Goal: Task Accomplishment & Management: Manage account settings

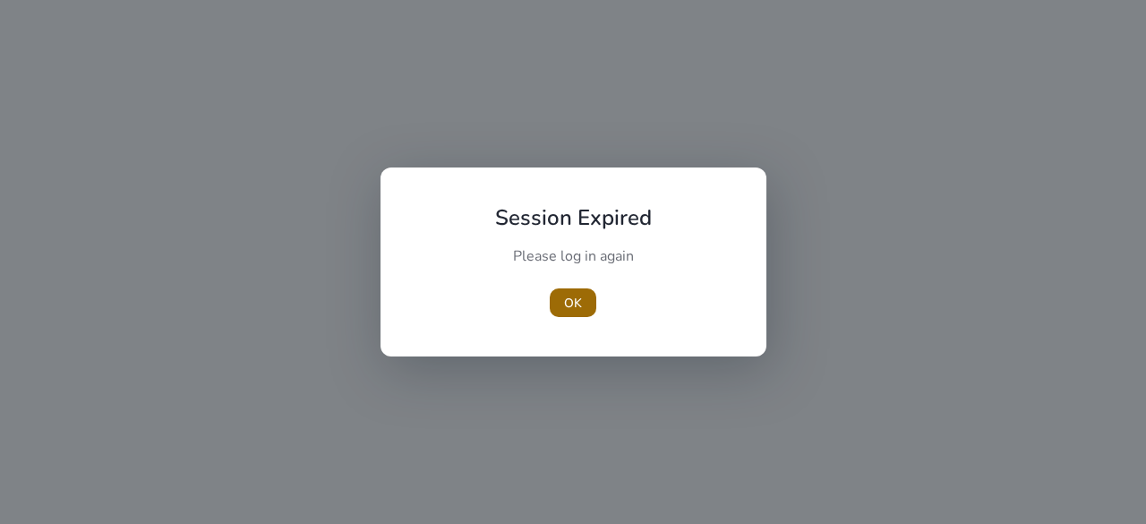
click at [573, 294] on span "OK" at bounding box center [573, 303] width 18 height 19
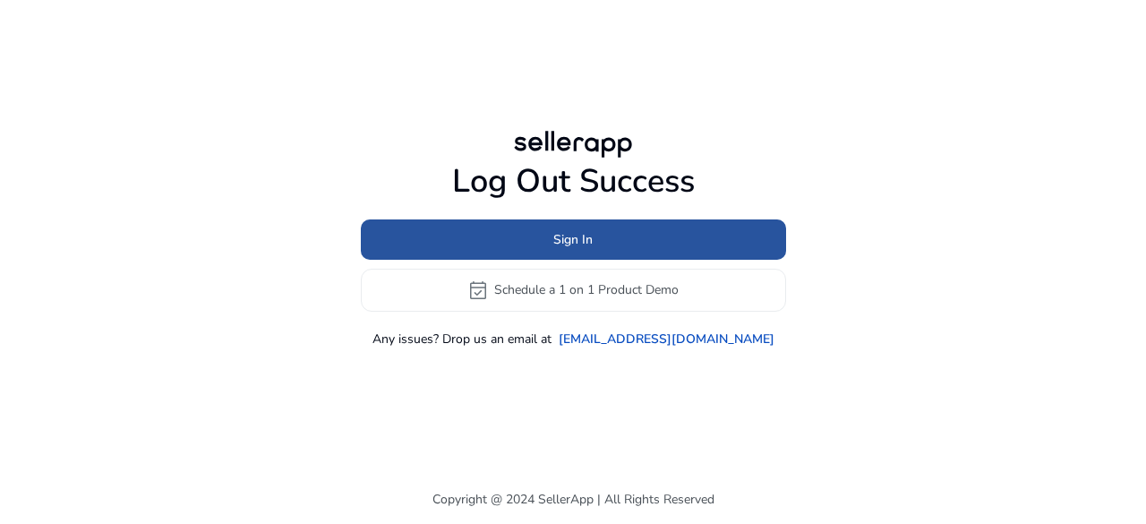
click at [589, 241] on span "Sign In" at bounding box center [572, 239] width 39 height 19
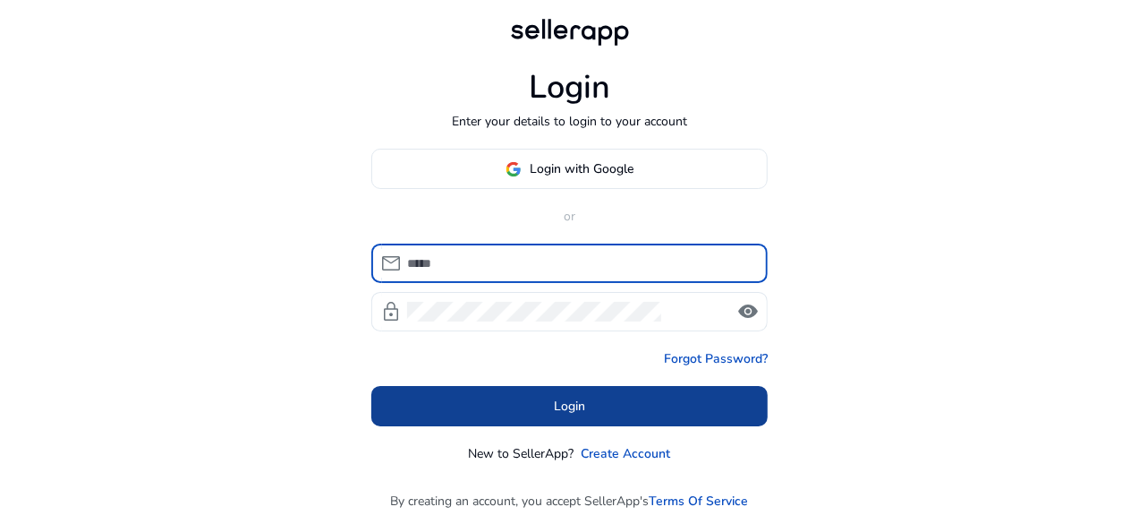
click at [510, 396] on span at bounding box center [569, 406] width 396 height 43
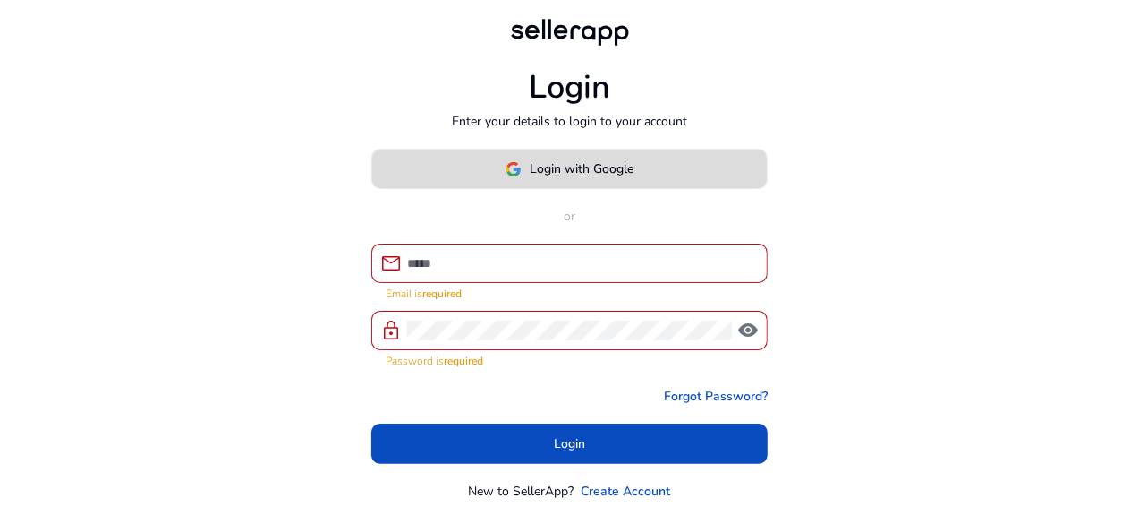
click at [582, 166] on span "Login with Google" at bounding box center [583, 168] width 104 height 19
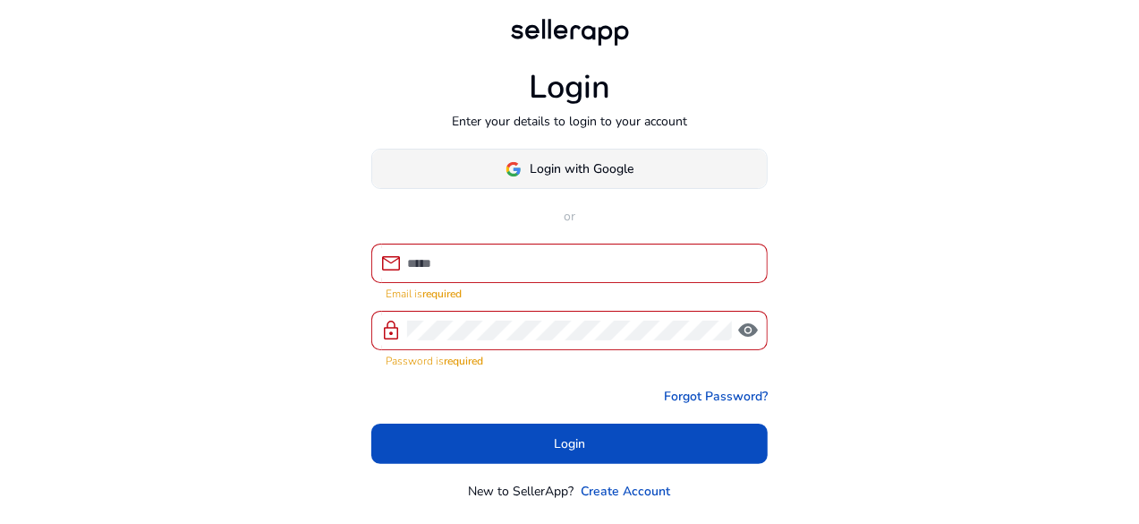
click at [634, 166] on span "Login with Google" at bounding box center [583, 168] width 104 height 19
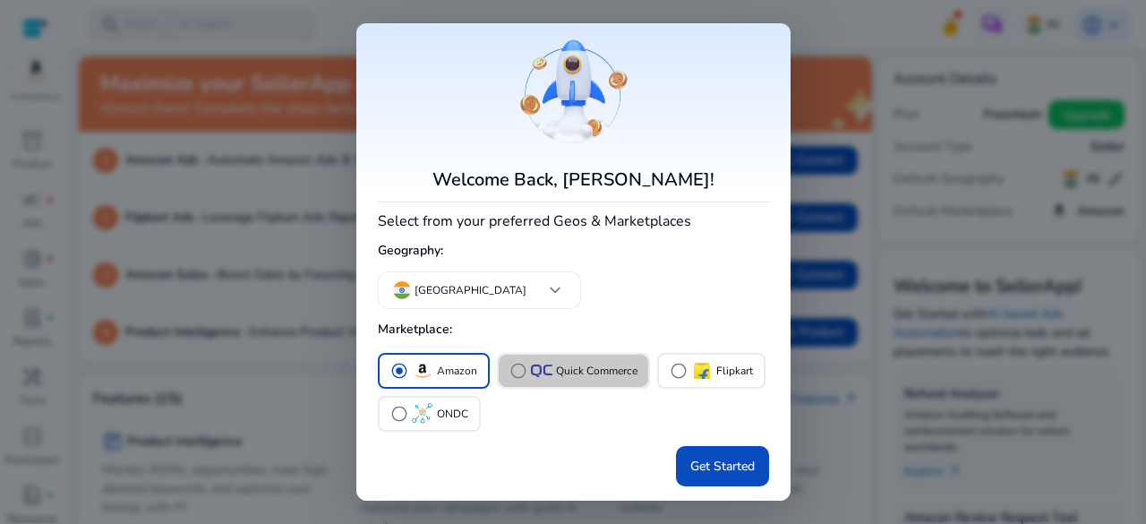
click at [618, 362] on p "Quick Commerce" at bounding box center [596, 371] width 81 height 19
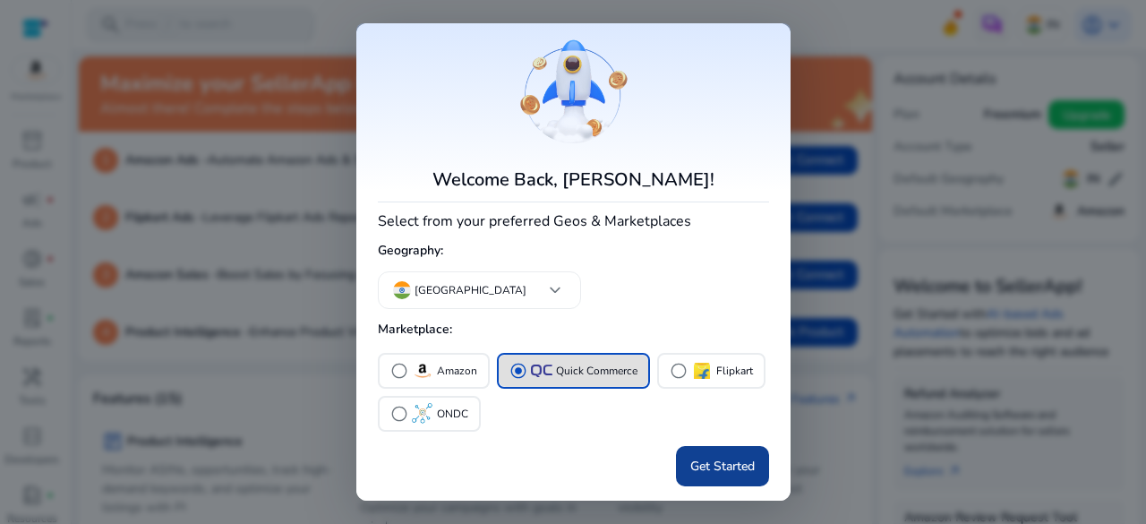
click at [729, 477] on span at bounding box center [722, 466] width 93 height 43
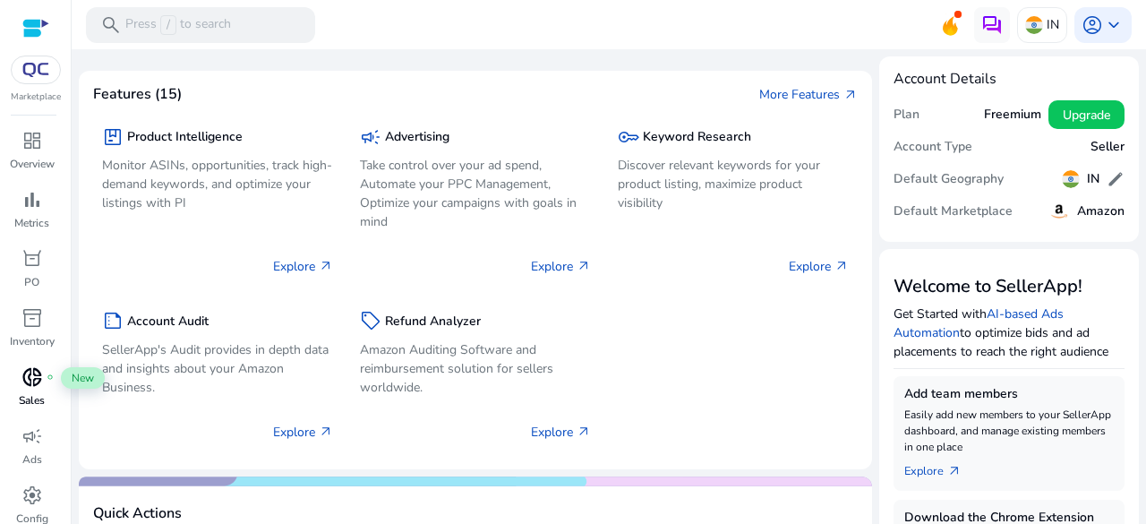
click at [25, 376] on span "donut_small" at bounding box center [31, 376] width 21 height 21
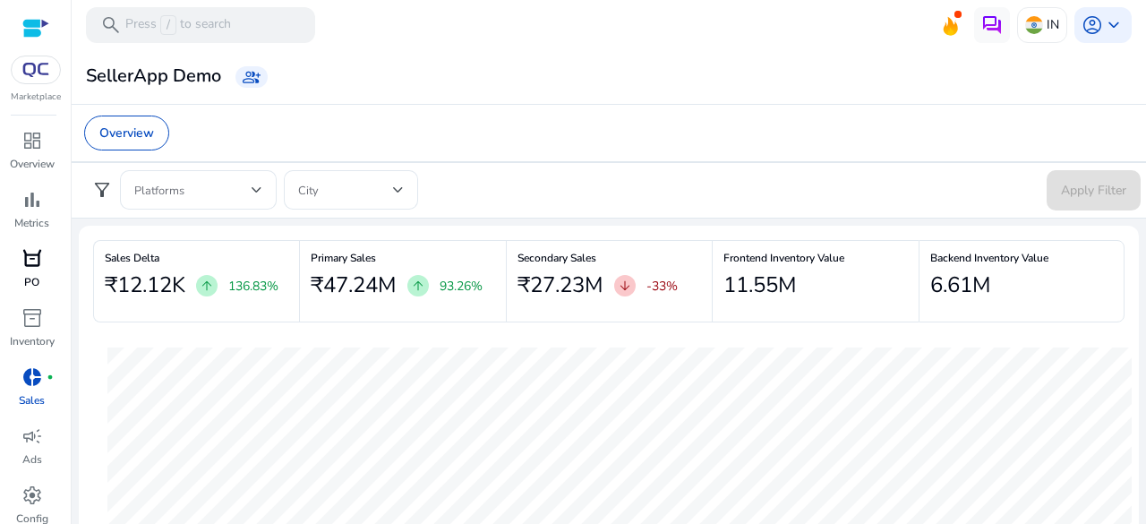
click at [41, 269] on span "orders" at bounding box center [31, 258] width 21 height 21
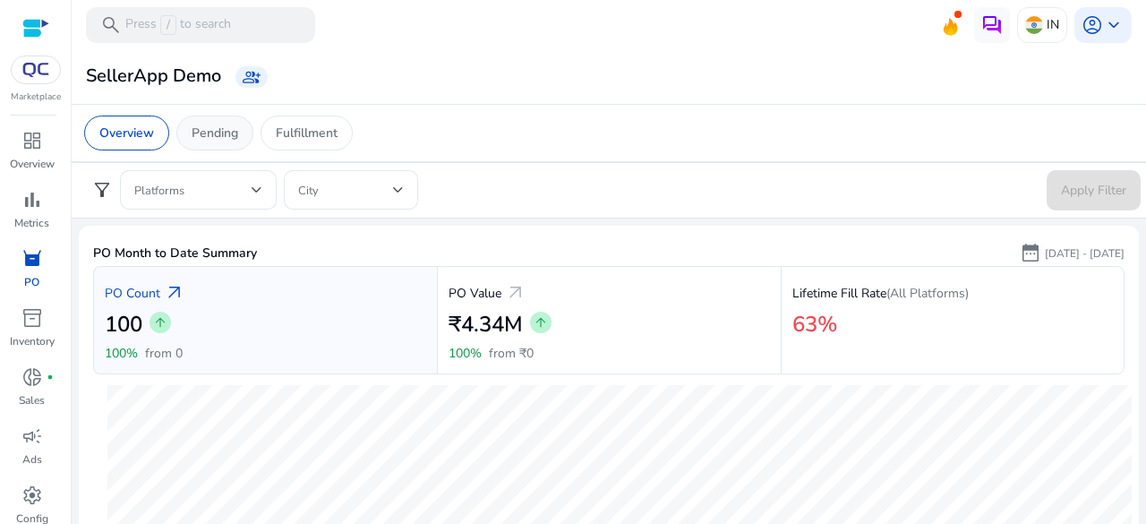
click at [206, 133] on p "Pending" at bounding box center [215, 133] width 47 height 19
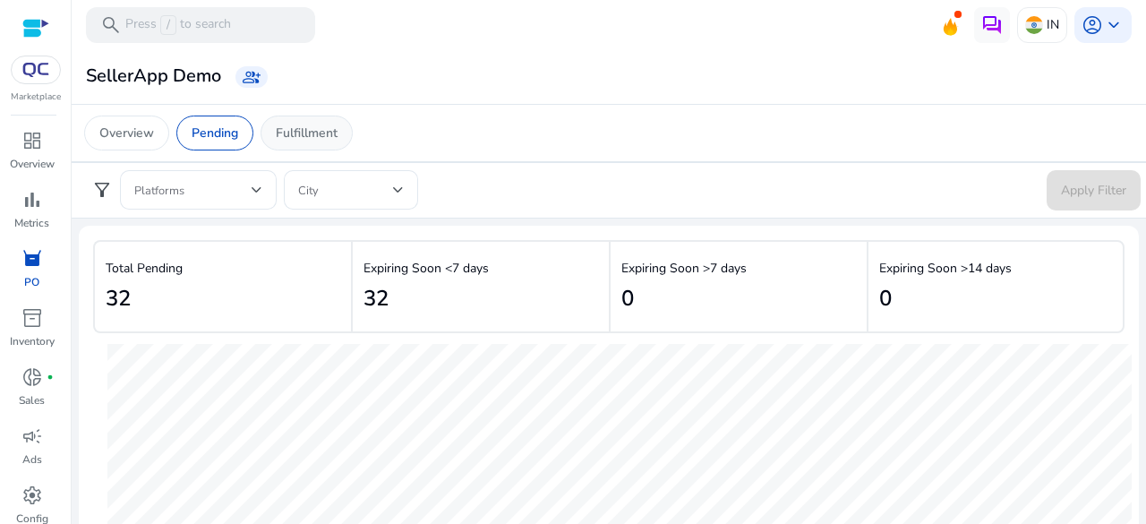
click at [303, 134] on p "Fulfillment" at bounding box center [307, 133] width 62 height 19
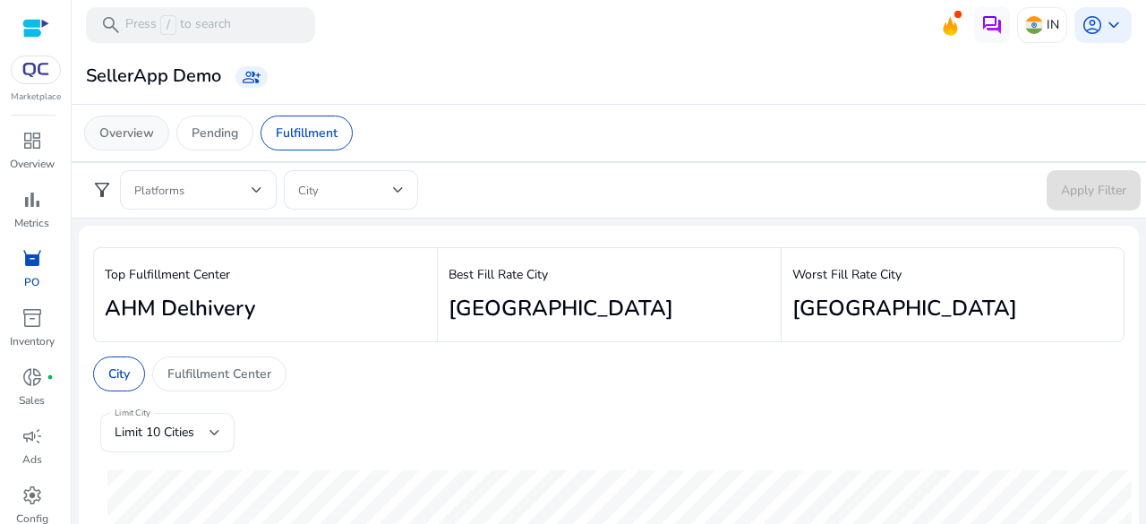
click at [138, 130] on p "Overview" at bounding box center [126, 133] width 55 height 19
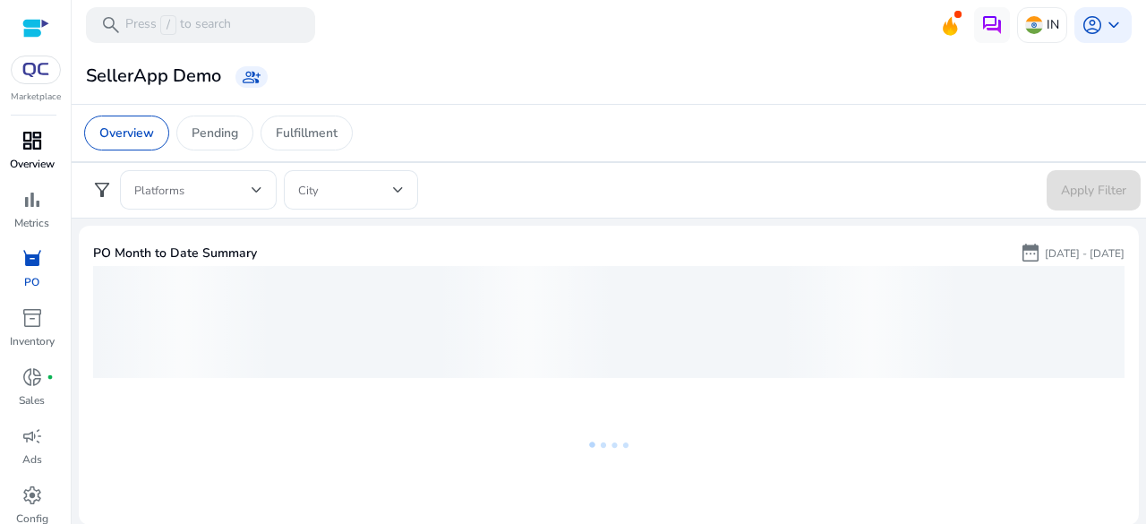
click at [34, 144] on span "dashboard" at bounding box center [31, 140] width 21 height 21
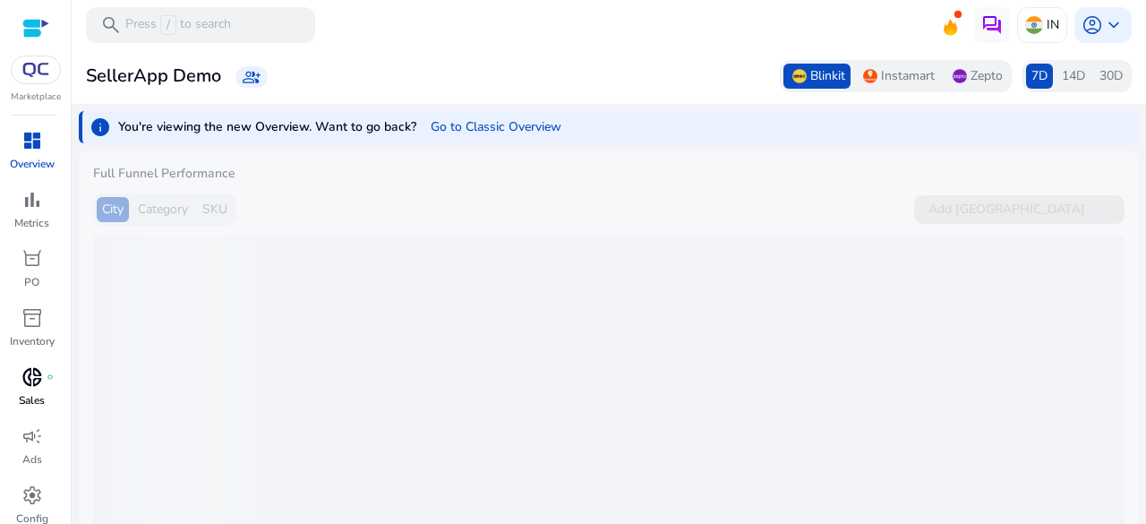
click at [34, 379] on span "donut_small" at bounding box center [31, 376] width 21 height 21
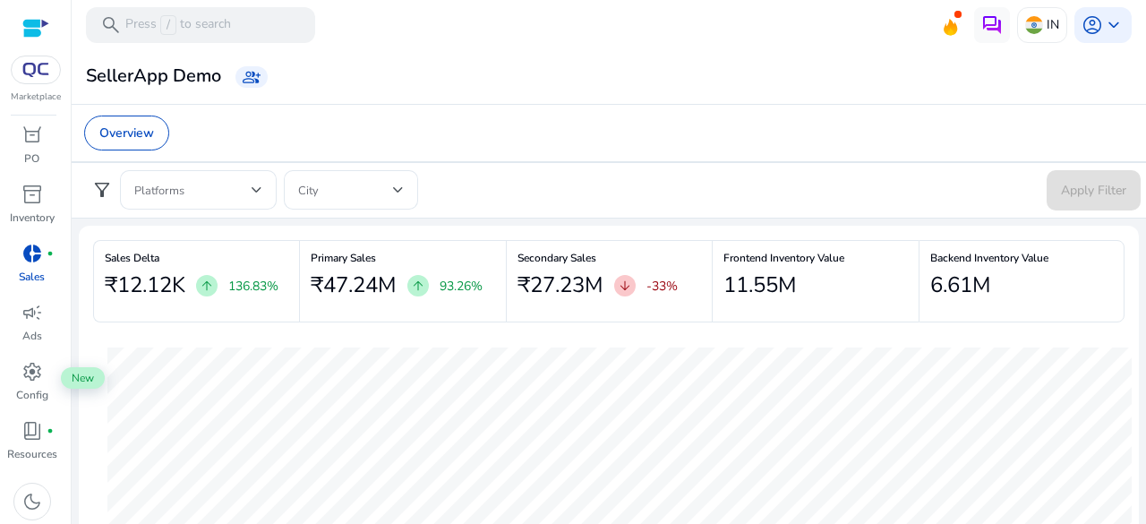
scroll to position [125, 0]
click at [38, 427] on span "book_4" at bounding box center [31, 428] width 21 height 21
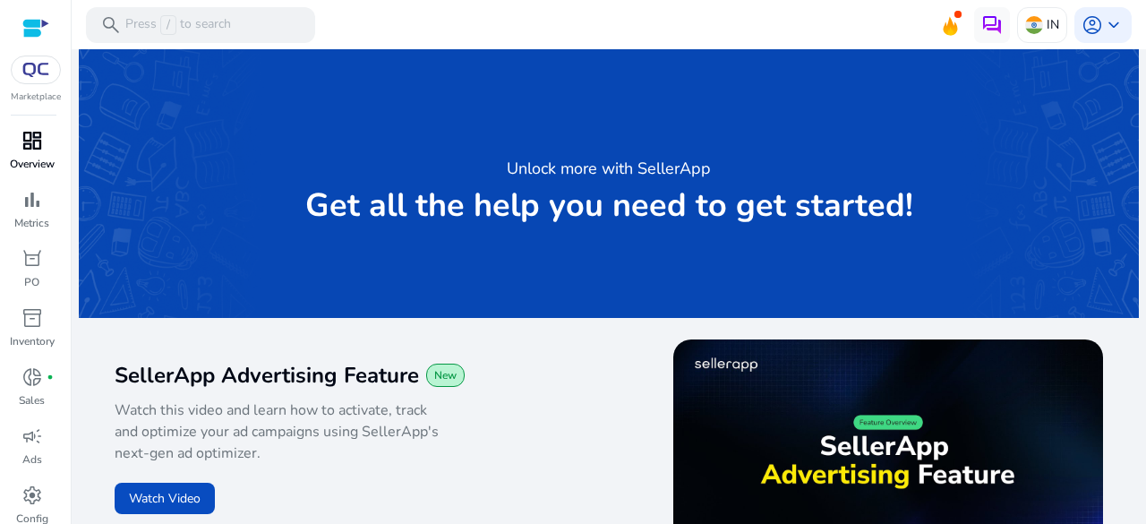
click at [30, 141] on span "dashboard" at bounding box center [31, 140] width 21 height 21
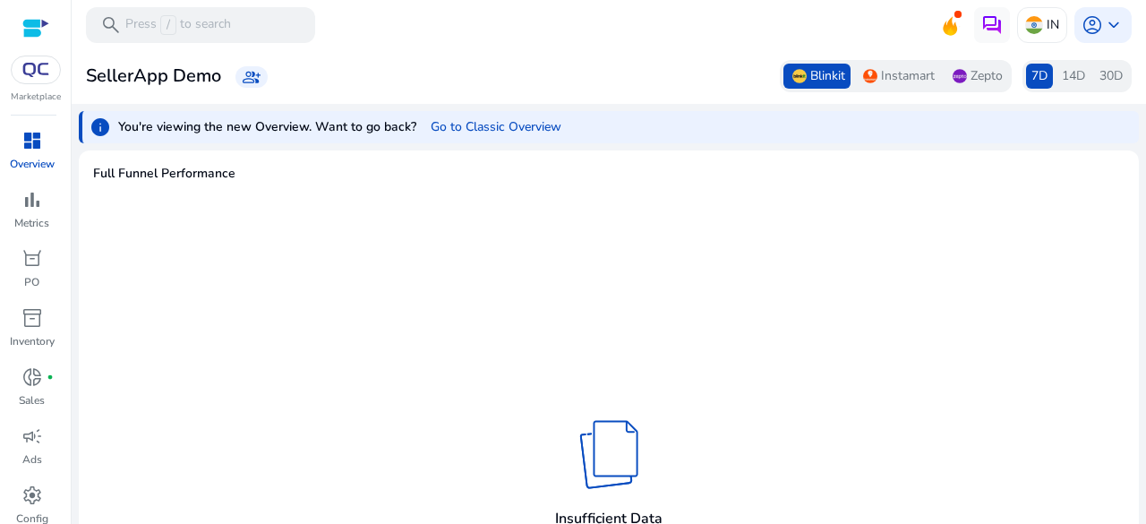
click at [813, 76] on span "Blinkit" at bounding box center [827, 76] width 35 height 18
click at [889, 73] on span "Instamart" at bounding box center [908, 76] width 54 height 18
click at [970, 70] on span "Zepto" at bounding box center [986, 76] width 32 height 18
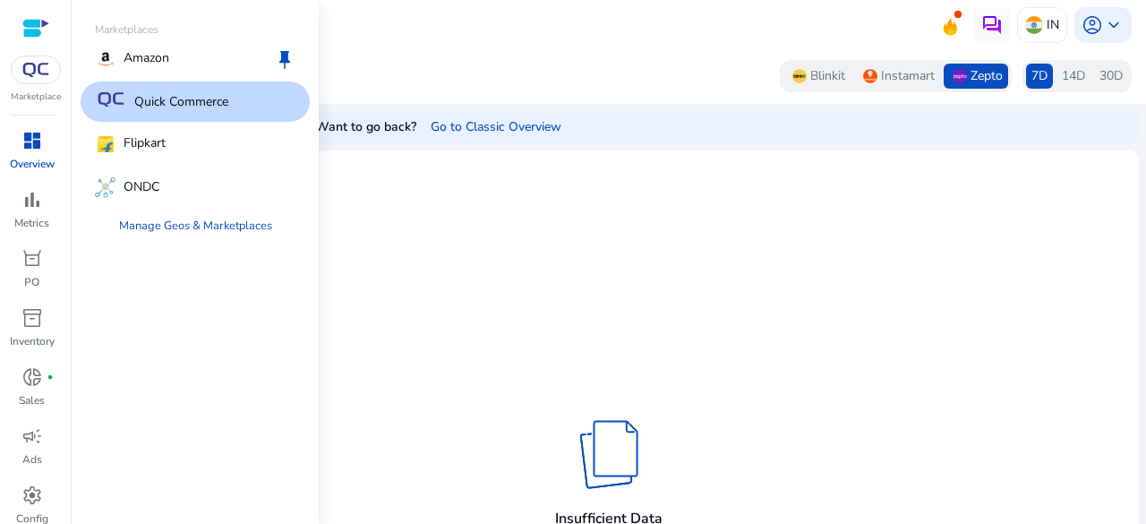
click at [44, 74] on img at bounding box center [36, 70] width 32 height 14
click at [141, 61] on p "Amazon" at bounding box center [147, 58] width 46 height 21
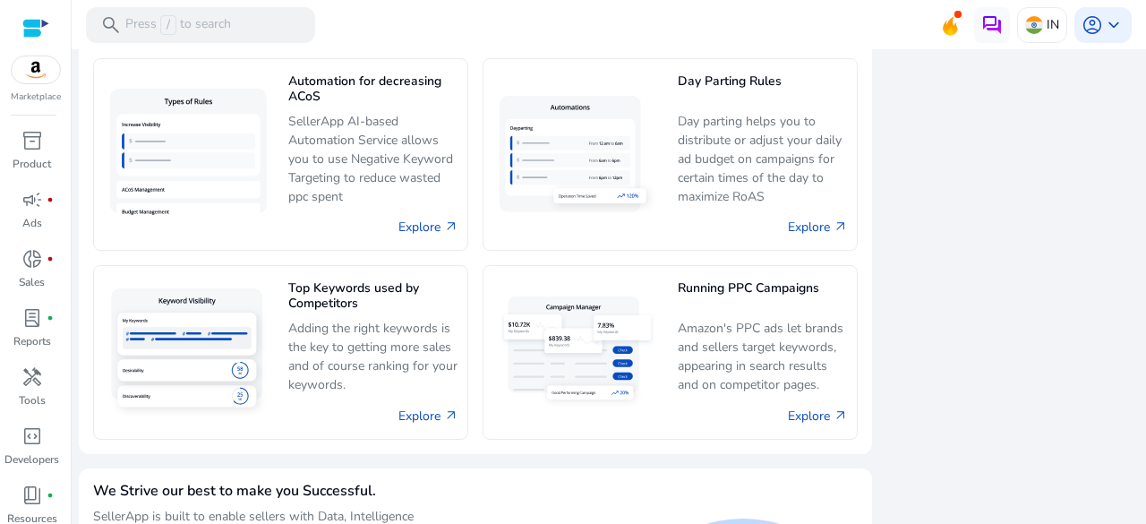
scroll to position [1300, 0]
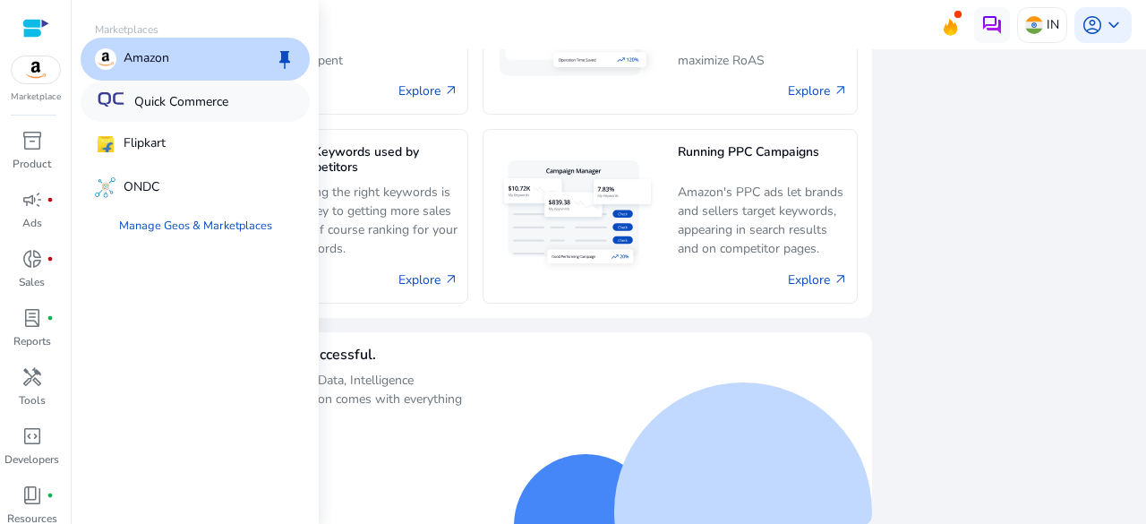
click at [198, 94] on p "Quick Commerce" at bounding box center [181, 101] width 94 height 19
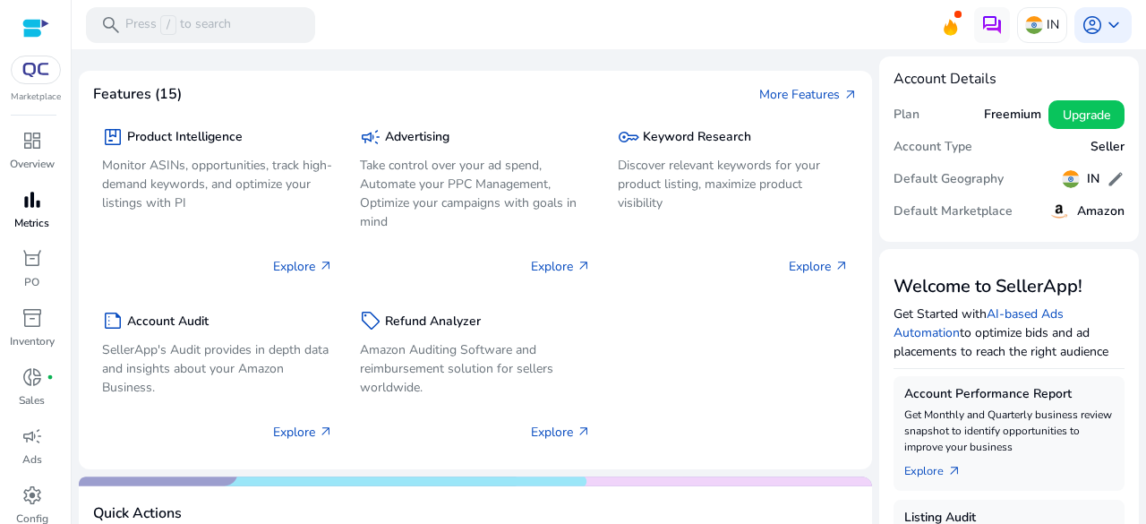
scroll to position [125, 0]
click at [36, 199] on span "inventory_2" at bounding box center [31, 192] width 21 height 21
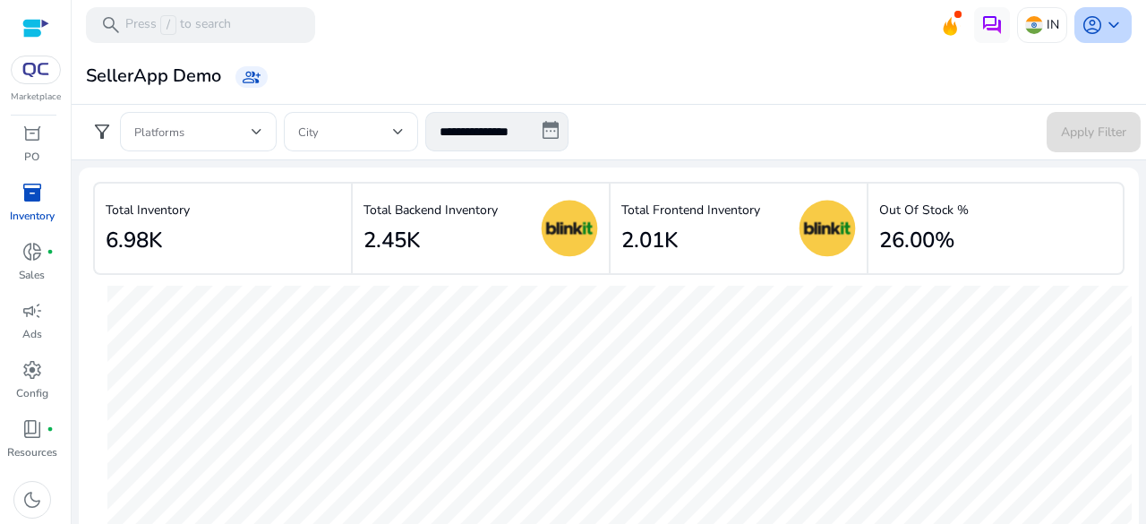
click at [1113, 26] on span "keyboard_arrow_down" at bounding box center [1113, 24] width 21 height 21
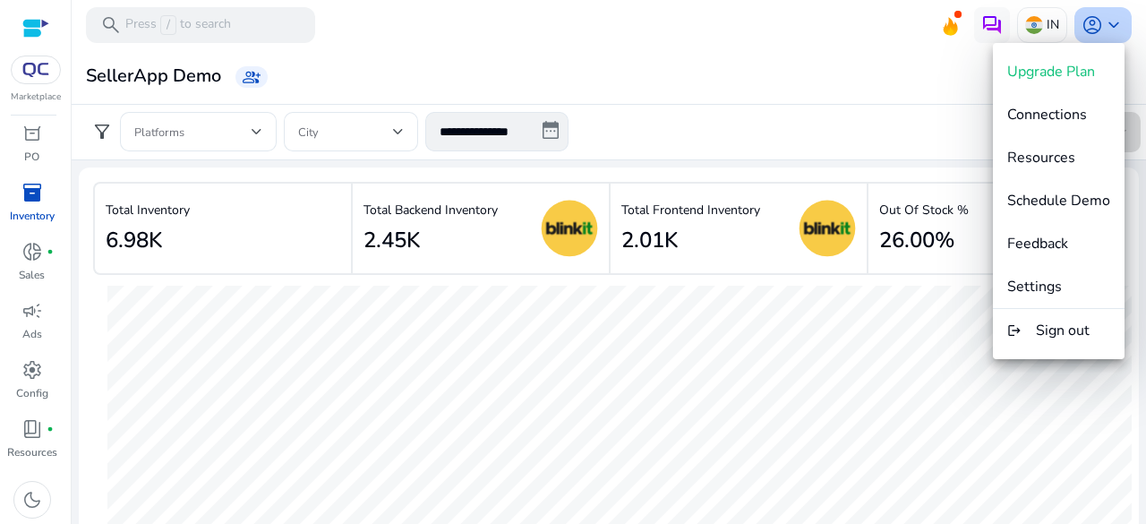
click at [1113, 26] on div at bounding box center [573, 262] width 1146 height 524
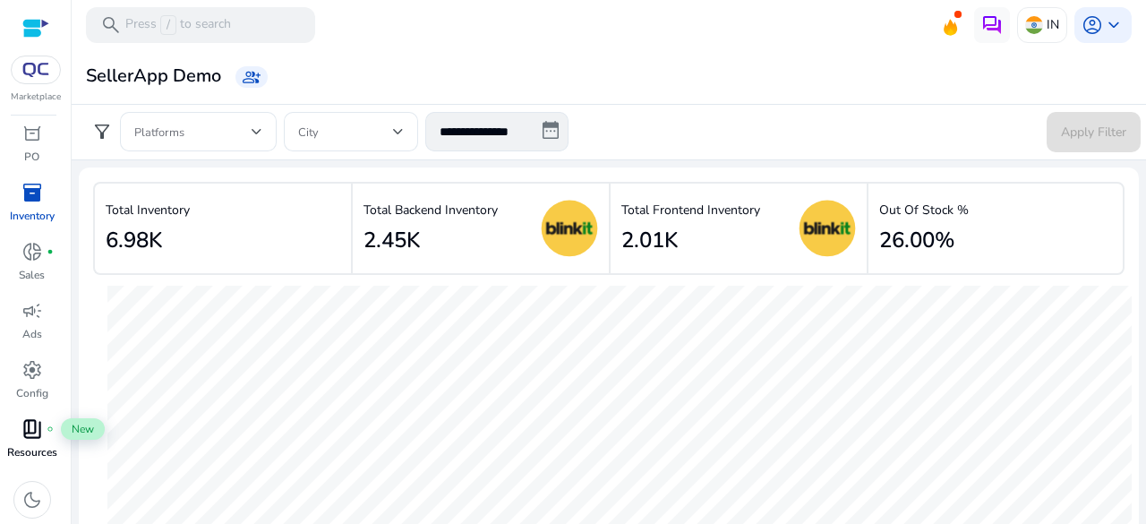
click at [40, 425] on span "book_4" at bounding box center [31, 428] width 21 height 21
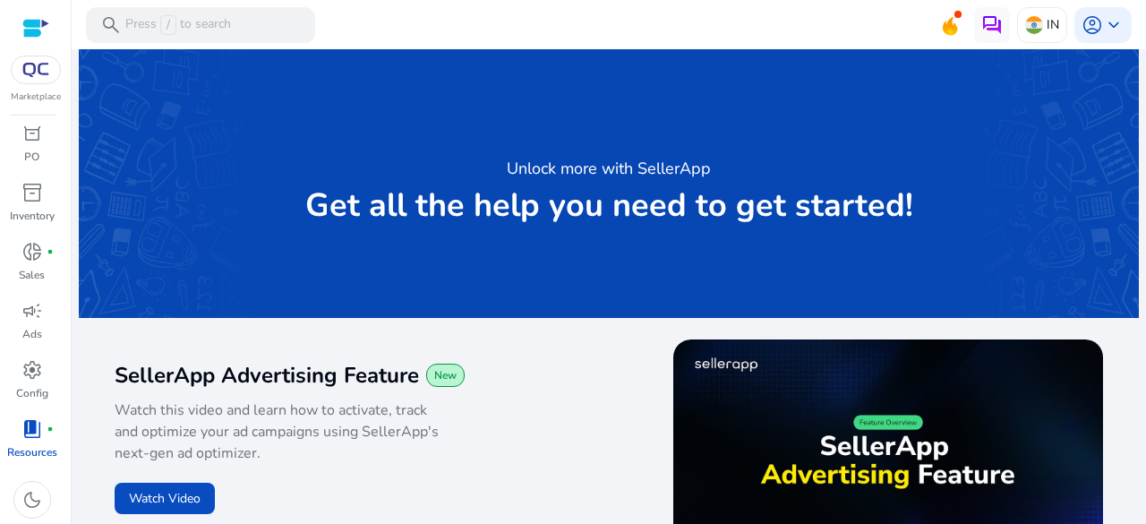
scroll to position [179, 0]
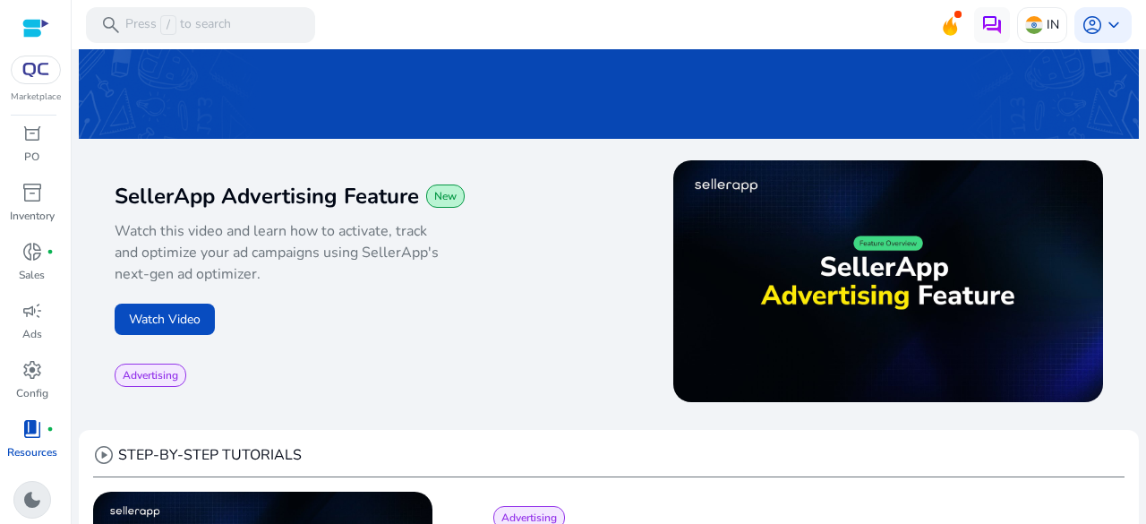
click at [36, 494] on span "dark_mode" at bounding box center [31, 499] width 21 height 21
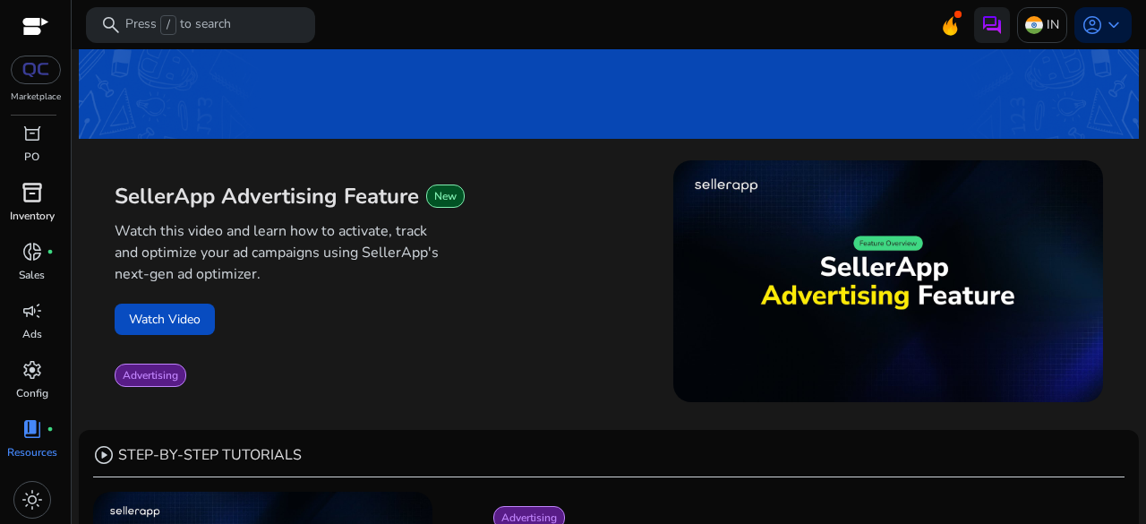
scroll to position [0, 0]
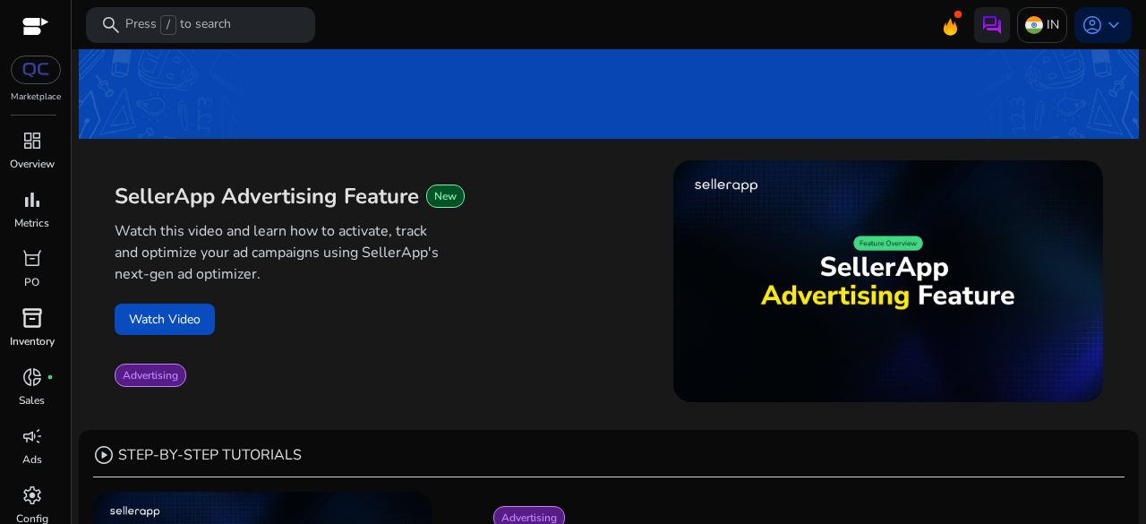
click at [41, 312] on span "inventory_2" at bounding box center [31, 317] width 21 height 21
